Goal: Navigation & Orientation: Understand site structure

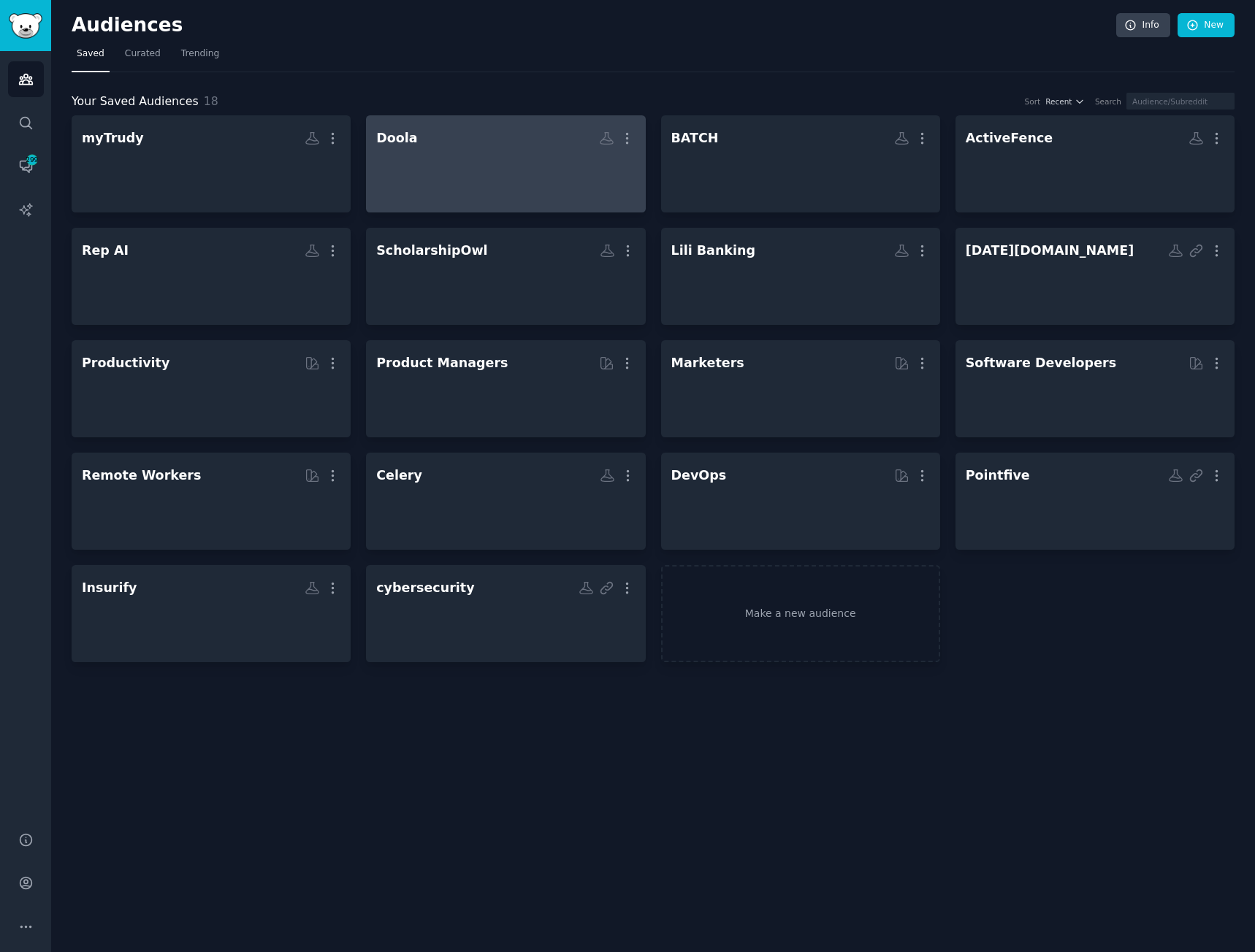
click at [596, 171] on div at bounding box center [505, 177] width 258 height 51
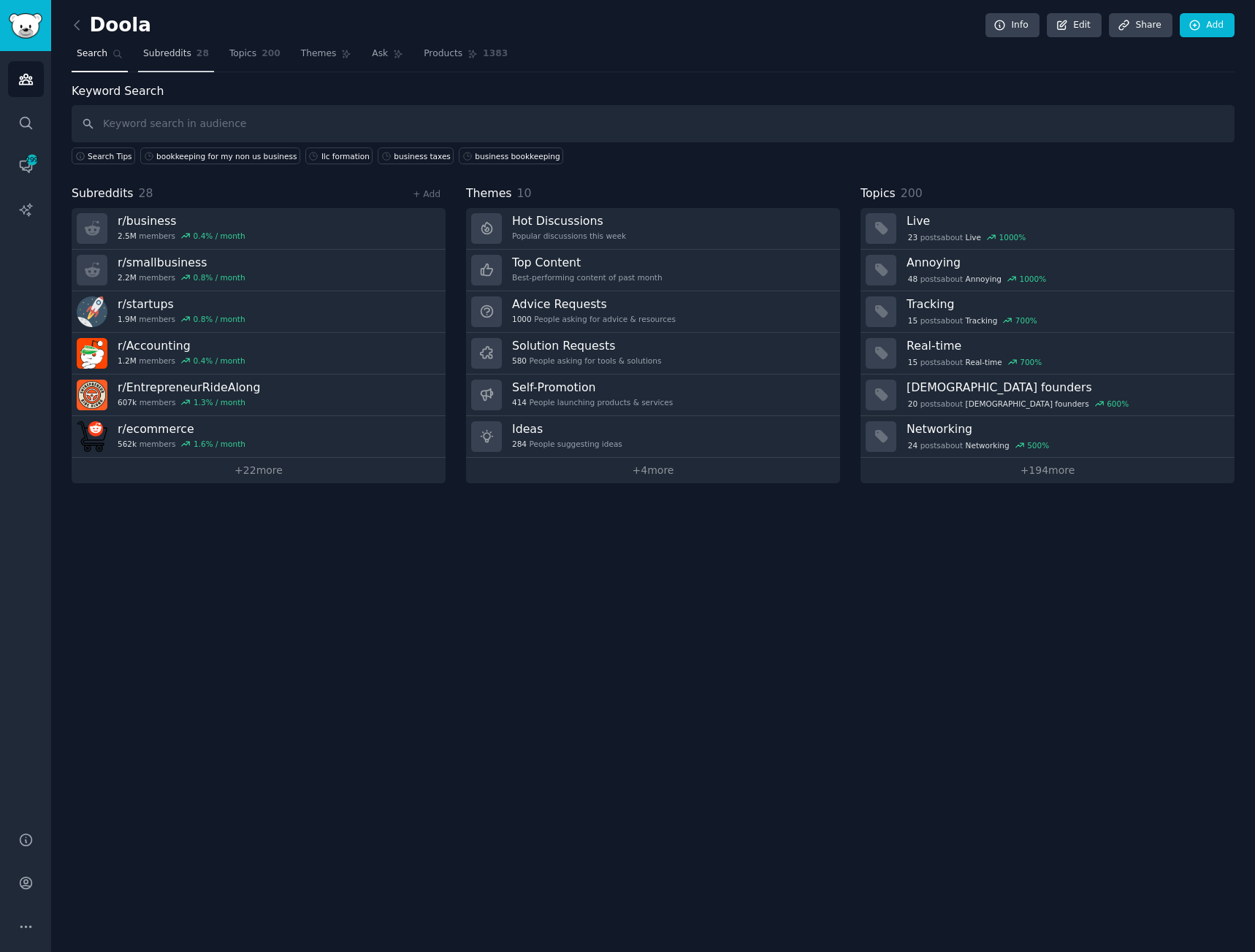
click at [149, 59] on span "Subreddits" at bounding box center [167, 54] width 48 height 13
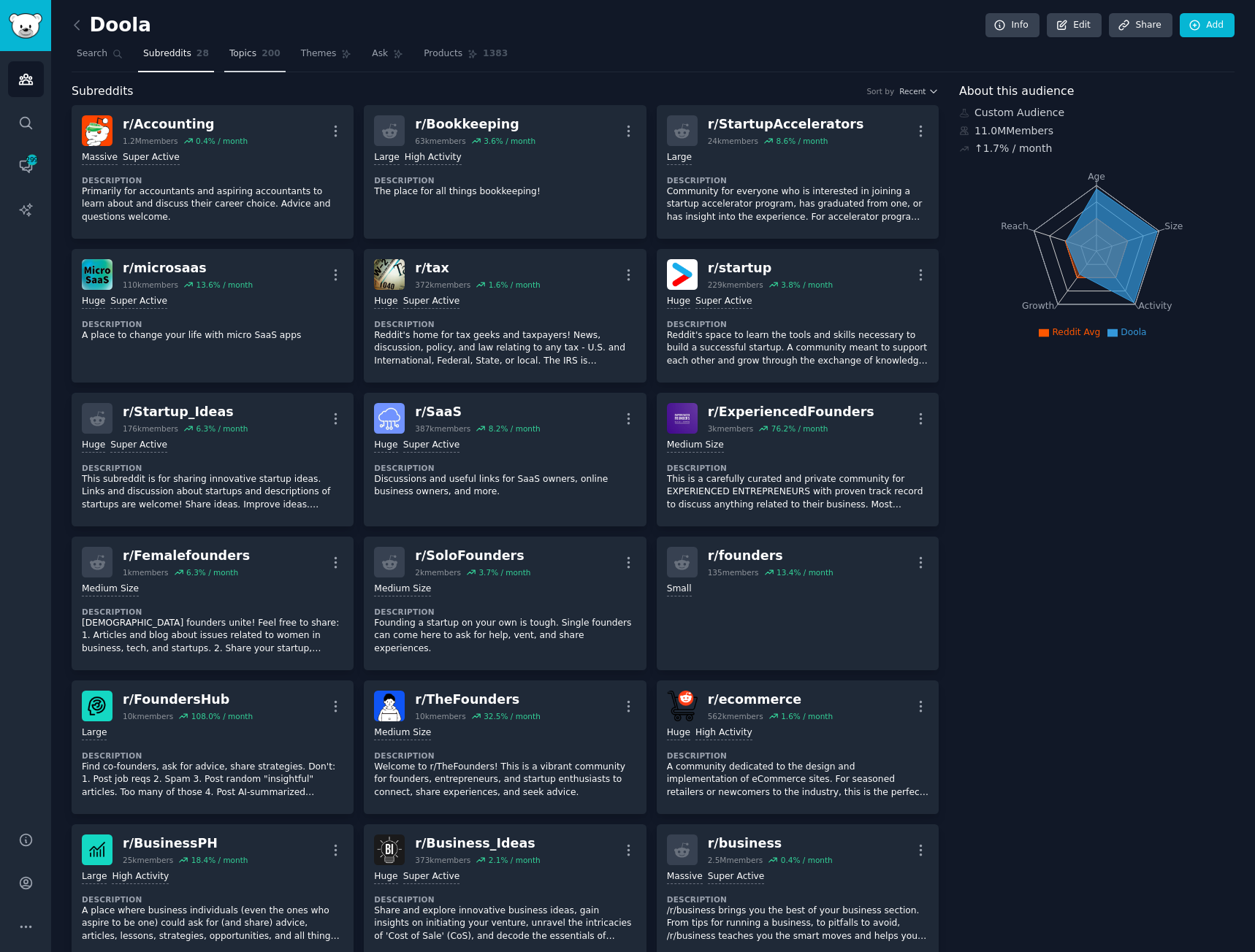
click at [235, 54] on span "Topics" at bounding box center [243, 54] width 27 height 13
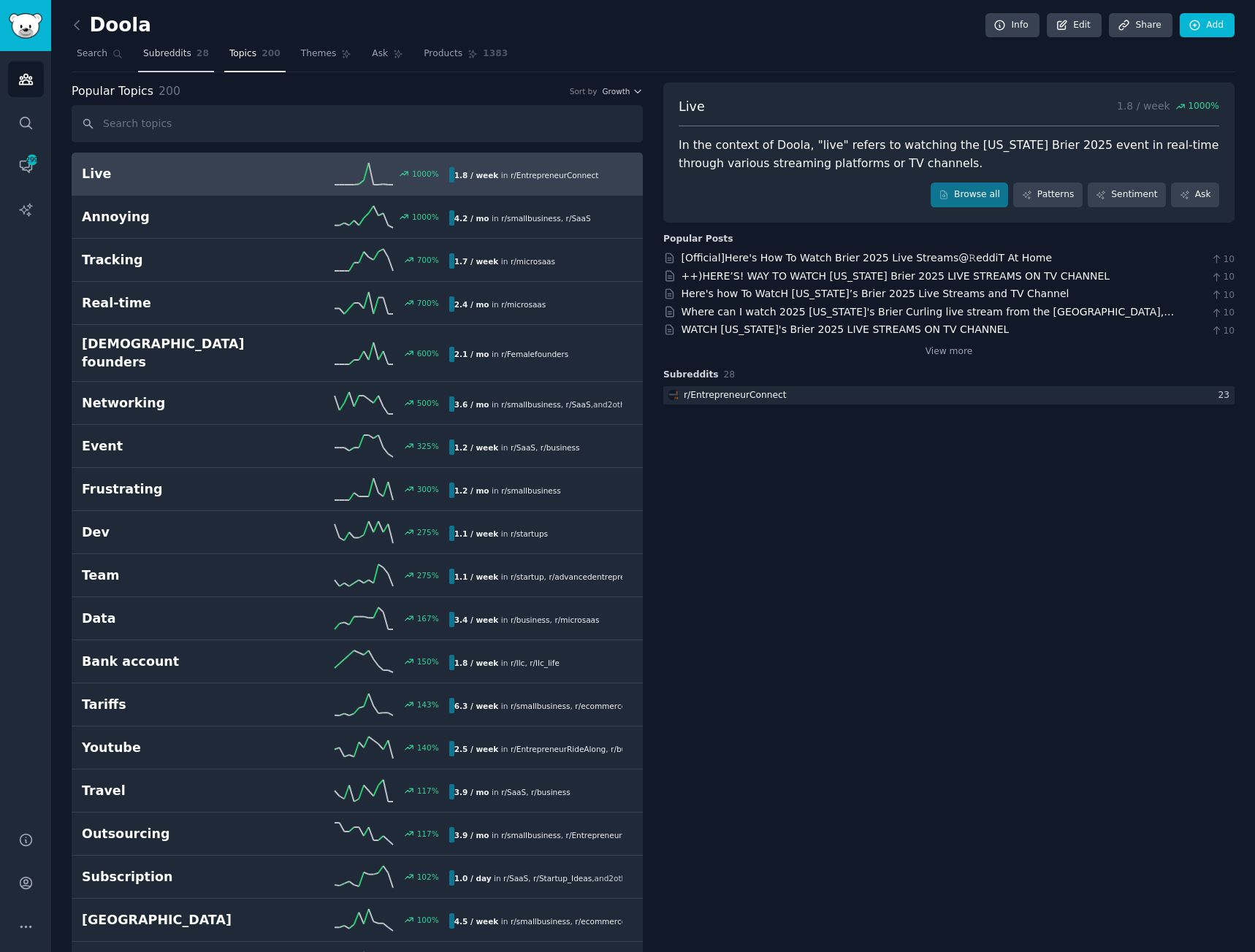
click at [156, 59] on span "Subreddits" at bounding box center [167, 54] width 48 height 13
click at [89, 58] on span "Search" at bounding box center [92, 54] width 31 height 13
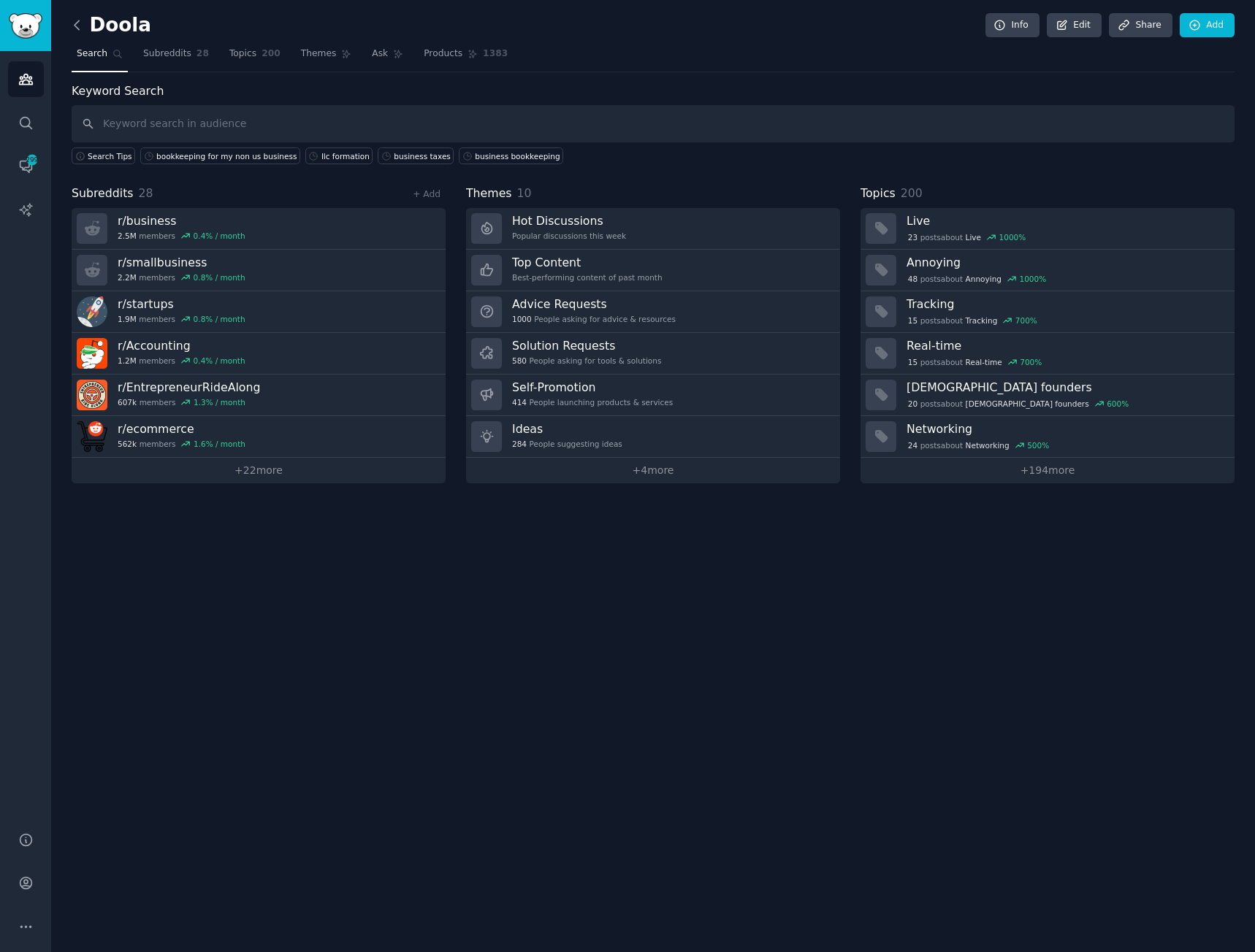
click at [78, 22] on icon at bounding box center [77, 25] width 16 height 16
